Goal: Information Seeking & Learning: Learn about a topic

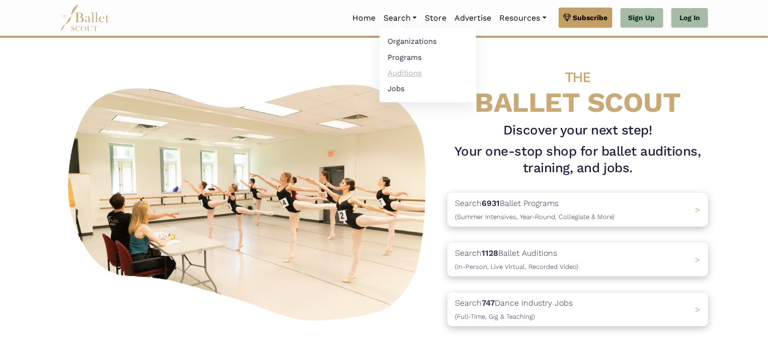
click at [401, 74] on link "Auditions" at bounding box center [428, 73] width 97 height 16
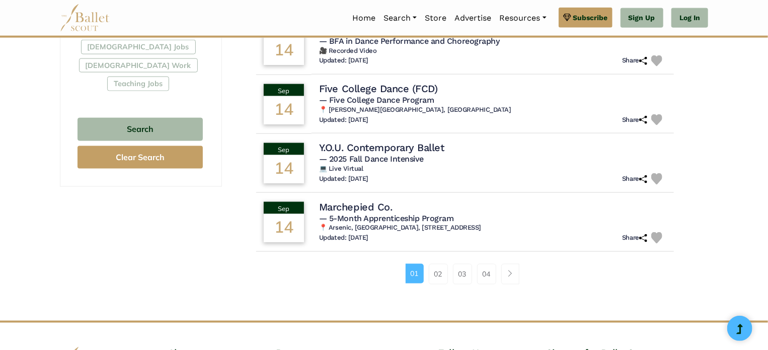
scroll to position [621, 0]
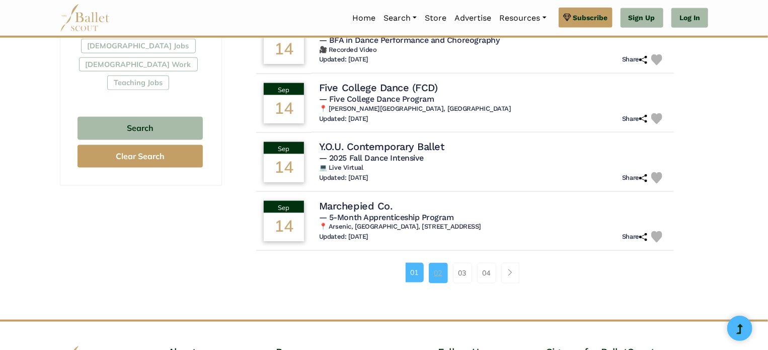
click at [439, 273] on link "02" at bounding box center [438, 273] width 19 height 20
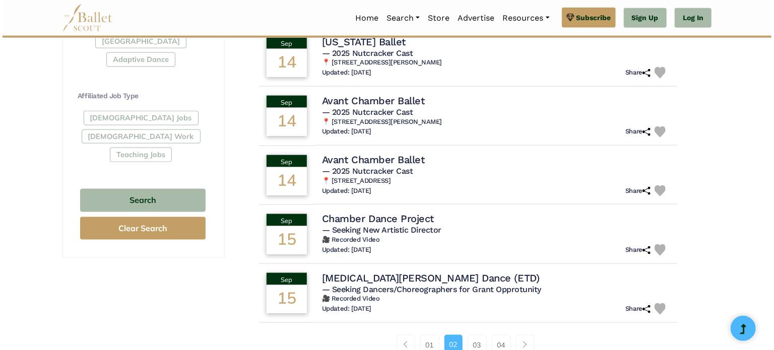
scroll to position [524, 0]
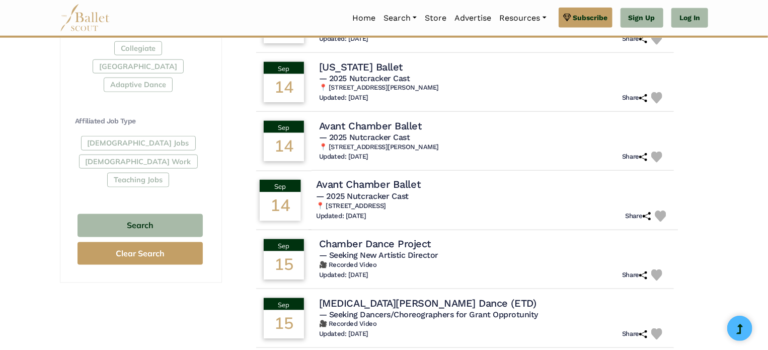
click at [340, 185] on h4 "Avant Chamber Ballet" at bounding box center [368, 185] width 104 height 14
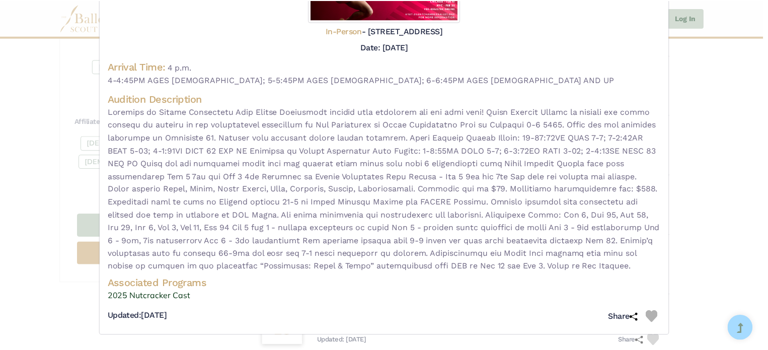
scroll to position [180, 0]
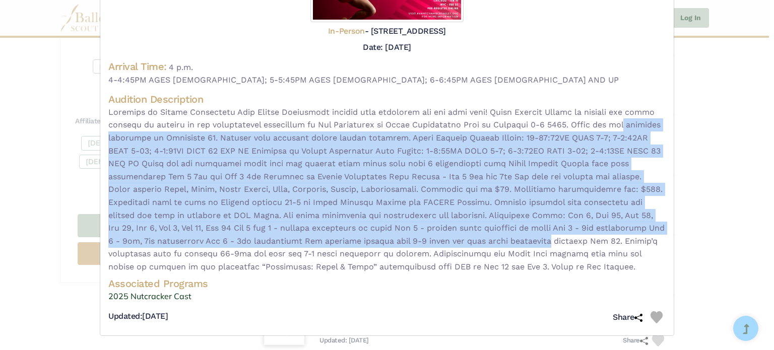
drag, startPoint x: 768, startPoint y: 223, endPoint x: 762, endPoint y: 112, distance: 110.9
click at [762, 112] on div "Avant Chamber Ballet - audition for — 2025 Nutcracker Cast Visit Website | View…" at bounding box center [387, 175] width 774 height 350
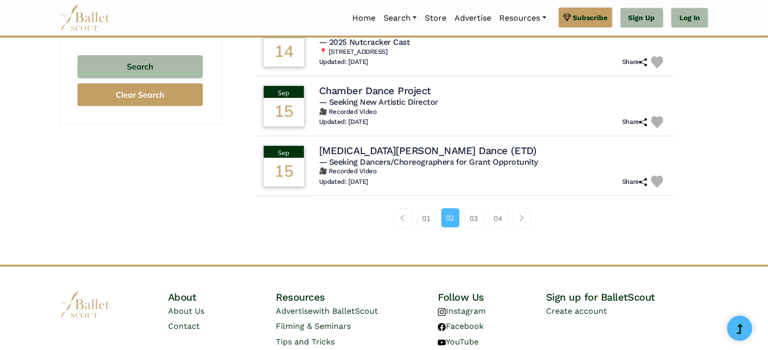
scroll to position [723, 0]
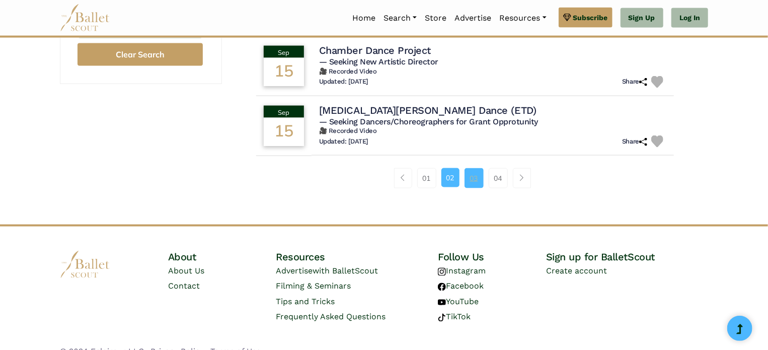
click at [473, 173] on link "03" at bounding box center [474, 178] width 19 height 20
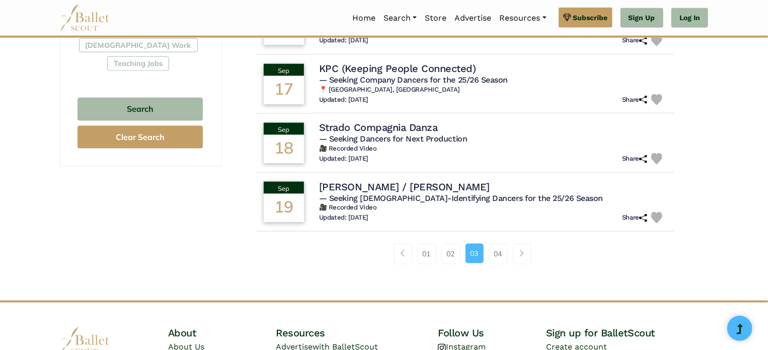
scroll to position [660, 0]
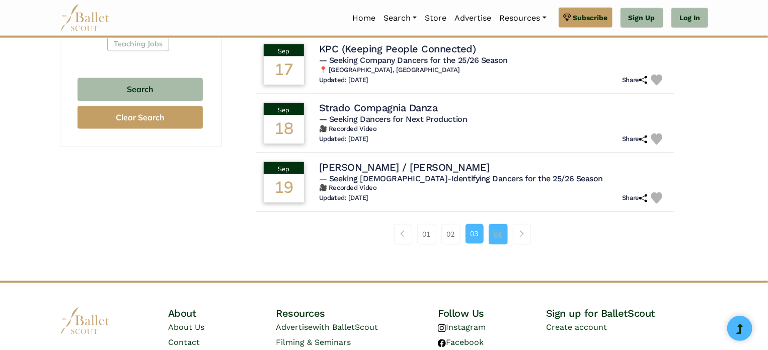
click at [496, 236] on link "04" at bounding box center [498, 234] width 19 height 20
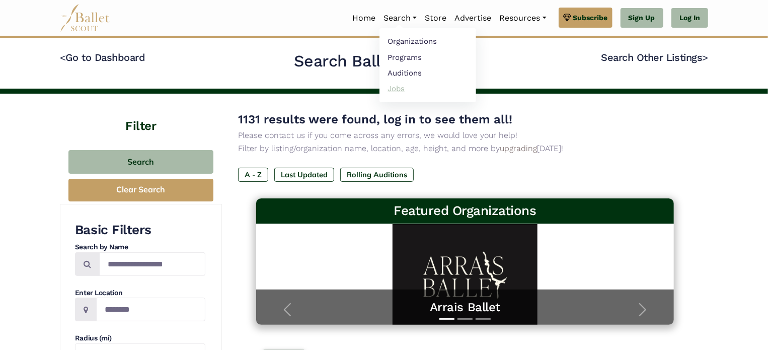
click at [393, 90] on link "Jobs" at bounding box center [428, 89] width 97 height 16
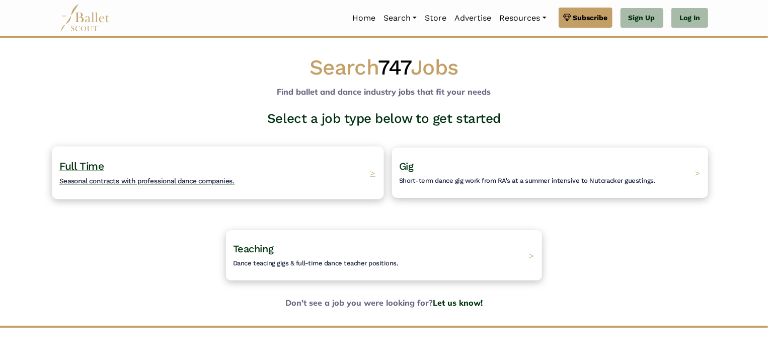
click at [134, 184] on span "Seasonal contracts with professional dance companies." at bounding box center [146, 181] width 175 height 8
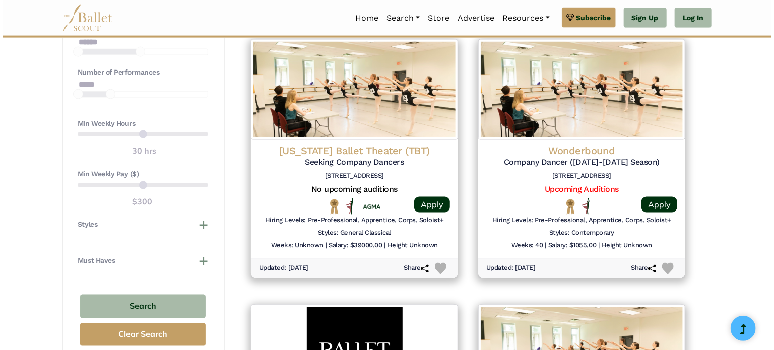
scroll to position [772, 0]
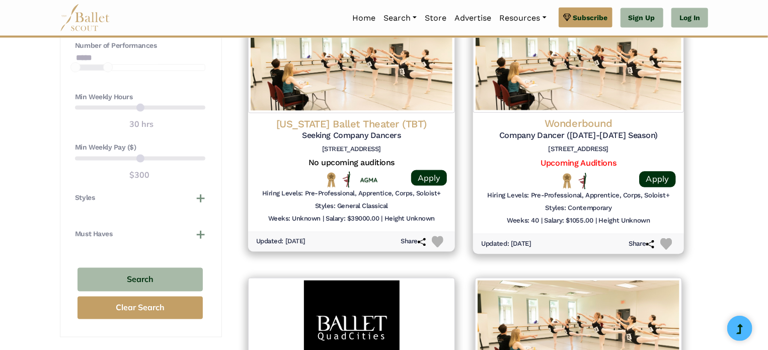
click at [577, 127] on h4 "Wonderbound" at bounding box center [578, 124] width 195 height 14
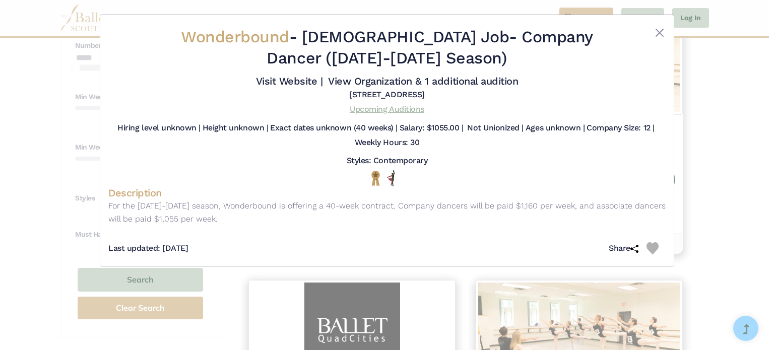
click at [377, 108] on link "Upcoming Auditions" at bounding box center [386, 109] width 74 height 10
